Goal: Transaction & Acquisition: Purchase product/service

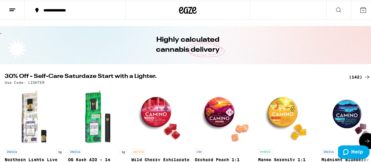
scroll to position [7, 0]
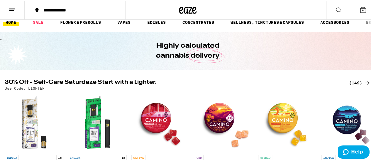
click at [352, 80] on div "(142)" at bounding box center [360, 81] width 22 height 7
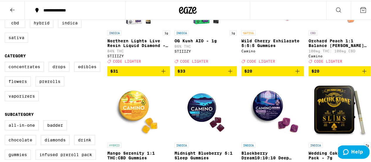
scroll to position [117, 0]
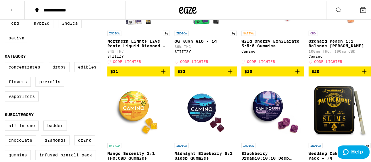
click at [20, 86] on label "Flowers" at bounding box center [18, 81] width 26 height 10
click at [6, 62] on input "Flowers" at bounding box center [6, 62] width 0 height 0
checkbox input "true"
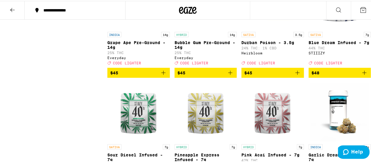
scroll to position [559, 0]
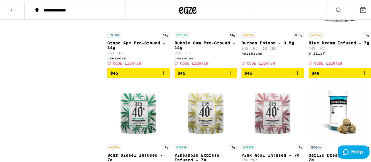
click at [295, 76] on icon "Add to bag" at bounding box center [297, 72] width 7 height 7
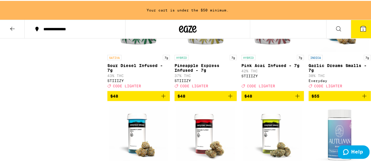
scroll to position [667, 0]
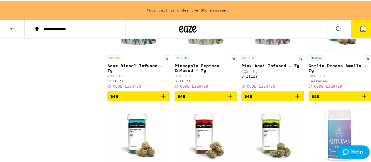
click at [314, 98] on span "$55" at bounding box center [316, 95] width 8 height 5
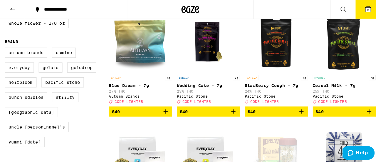
scroll to position [409, 0]
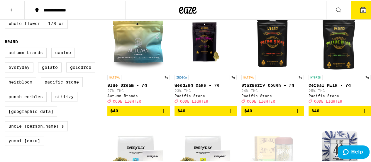
click at [363, 11] on span "2" at bounding box center [364, 10] width 2 height 4
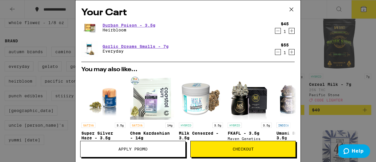
click at [275, 32] on icon "Decrement" at bounding box center [277, 30] width 5 height 7
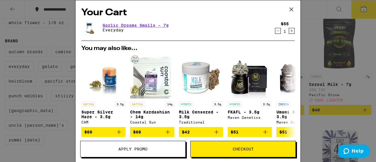
click at [275, 32] on icon "Decrement" at bounding box center [277, 30] width 5 height 7
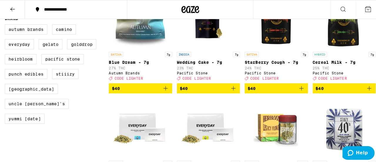
scroll to position [432, 0]
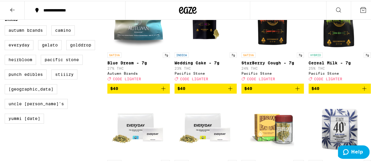
click at [331, 38] on img "Open page for Cereal Milk - 7g from Pacific Stone" at bounding box center [340, 19] width 59 height 59
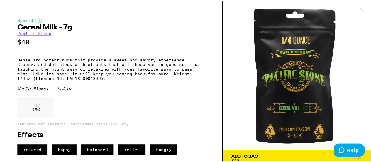
scroll to position [0, 0]
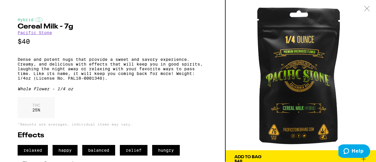
click at [364, 9] on icon at bounding box center [367, 8] width 6 height 5
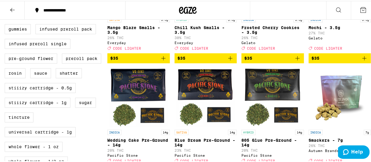
scroll to position [230, 0]
